Goal: Task Accomplishment & Management: Manage account settings

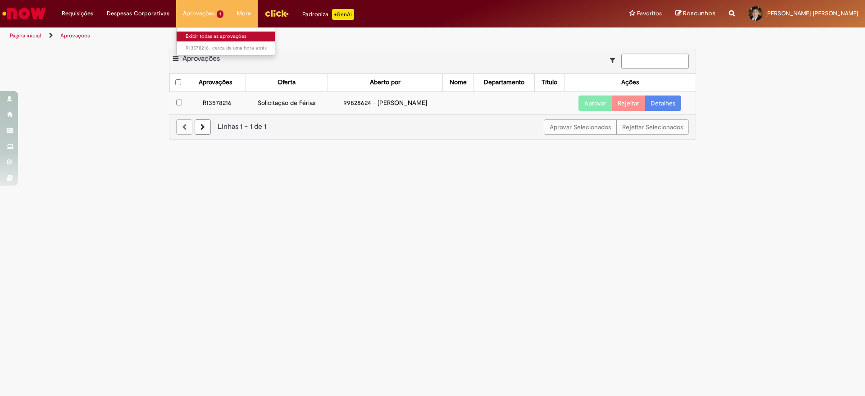
click at [206, 35] on link "Exibir todas as aprovações" at bounding box center [226, 37] width 99 height 10
click at [216, 48] on sn-time-ago "cerca de uma hora atrás cerca de uma hora atrás [DATE] 16:34:02" at bounding box center [239, 48] width 55 height 7
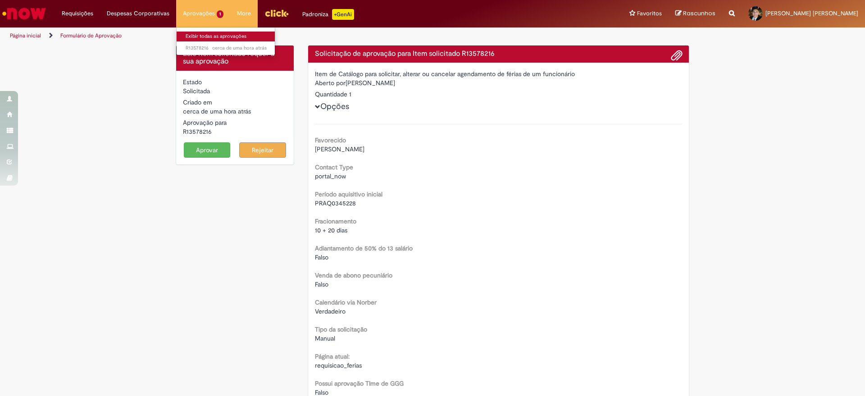
click at [195, 33] on link "Exibir todas as aprovações" at bounding box center [226, 37] width 99 height 10
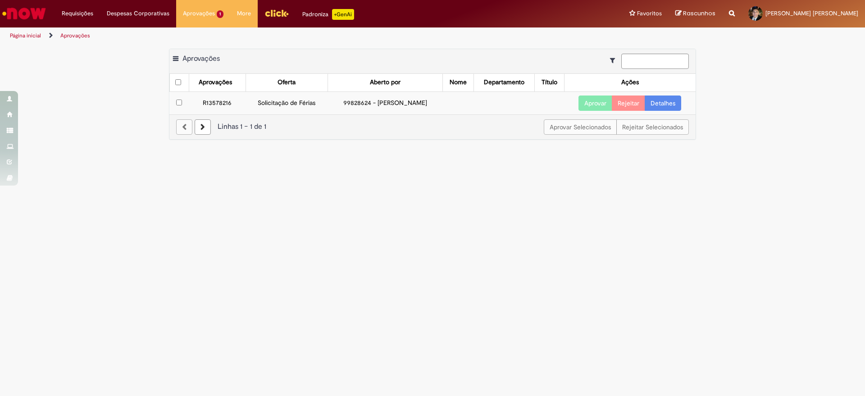
click at [177, 59] on span at bounding box center [175, 59] width 5 height 9
click at [137, 61] on div "Exportar como PDF Exportar como Excel Exportar como CSV Aprovações Aprovações O…" at bounding box center [432, 99] width 865 height 100
click at [592, 104] on button "Aprovar" at bounding box center [595, 102] width 34 height 15
